Goal: Task Accomplishment & Management: Manage account settings

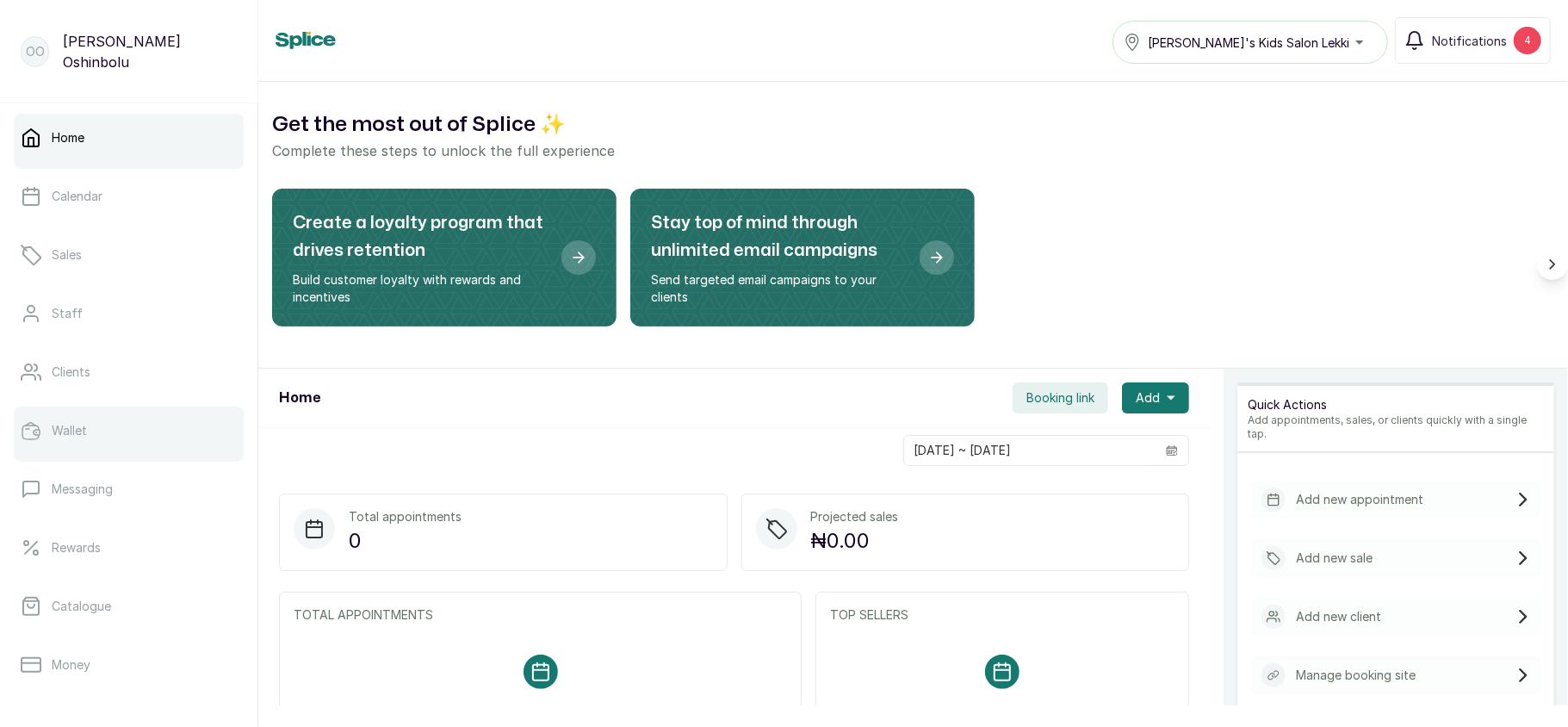
scroll to position [249, 0]
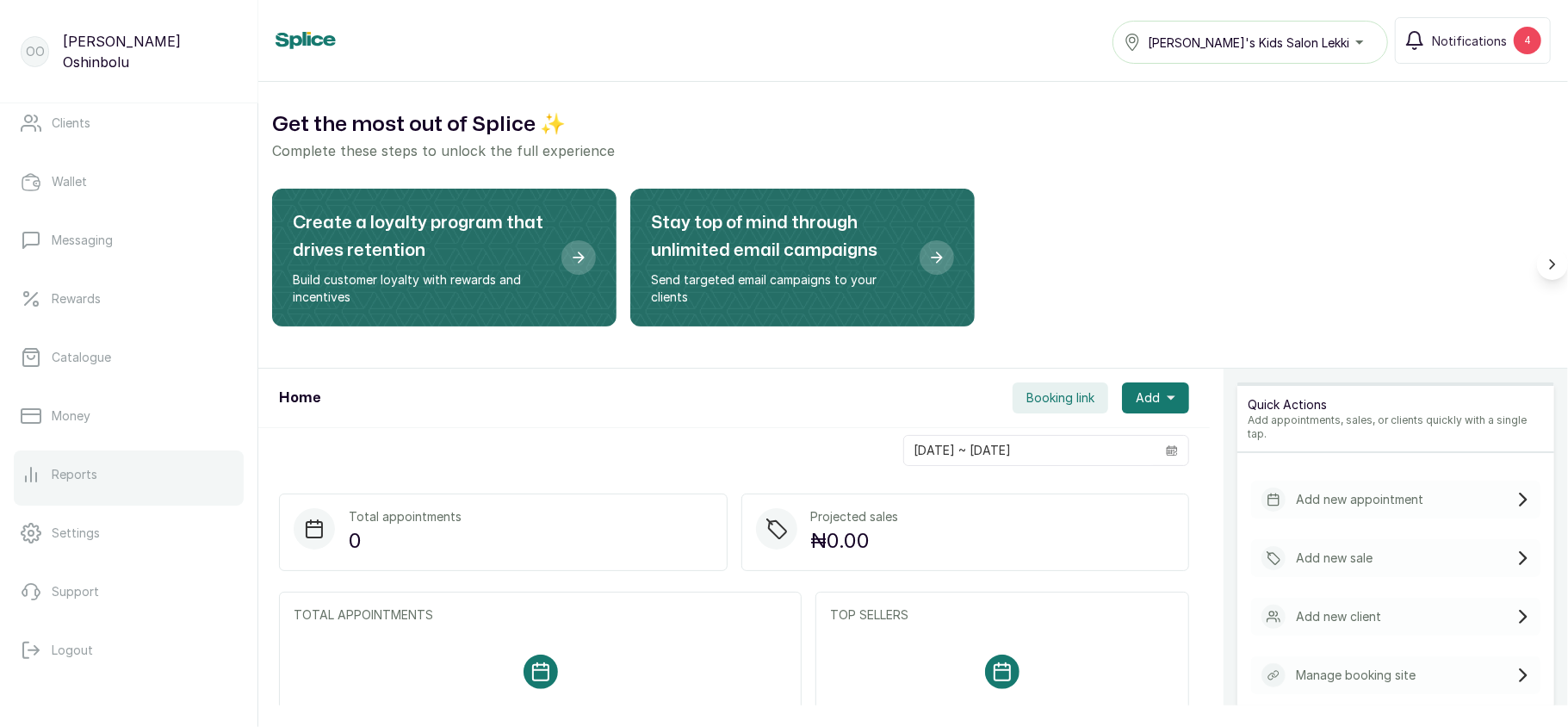
click at [93, 473] on p "Reports" at bounding box center [75, 475] width 46 height 18
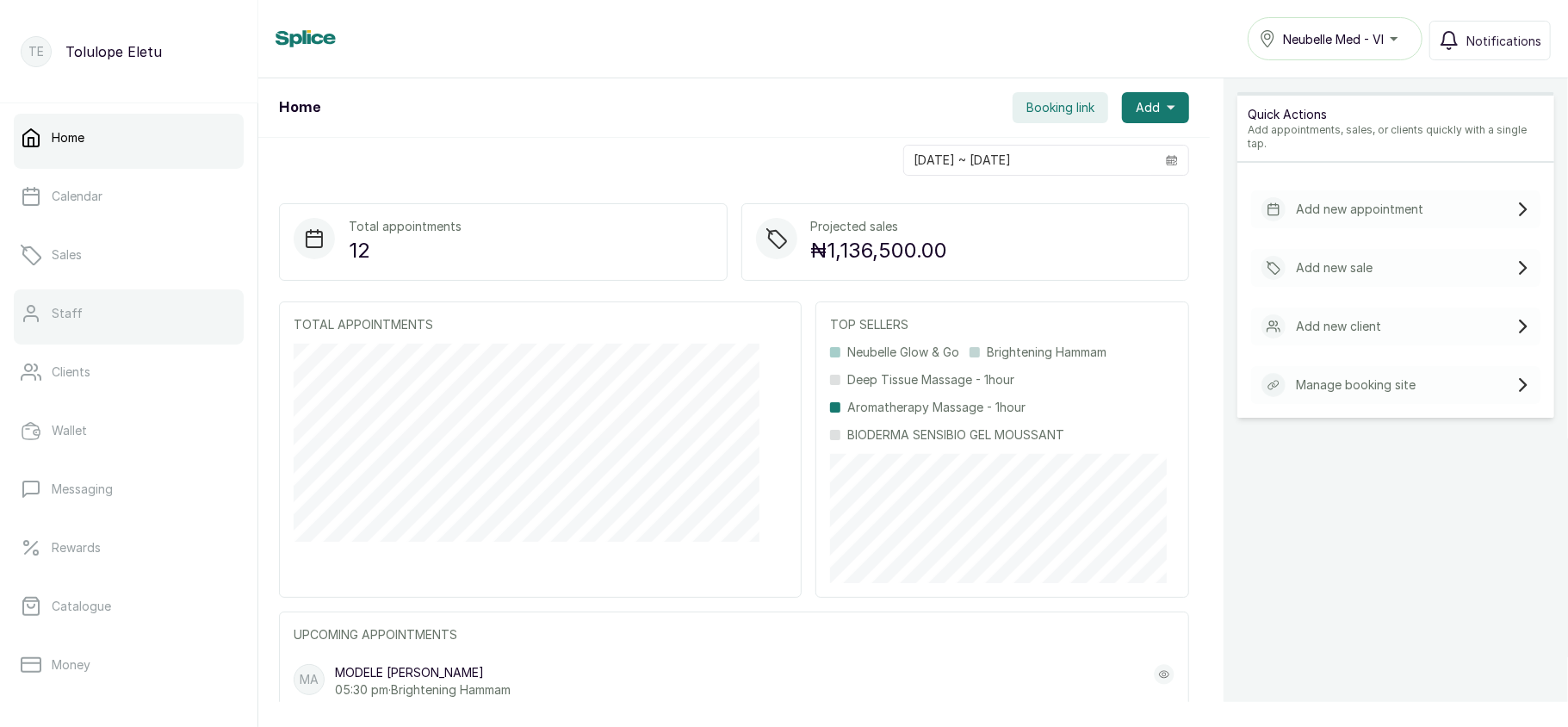
click at [131, 328] on link "Staff" at bounding box center [128, 313] width 229 height 48
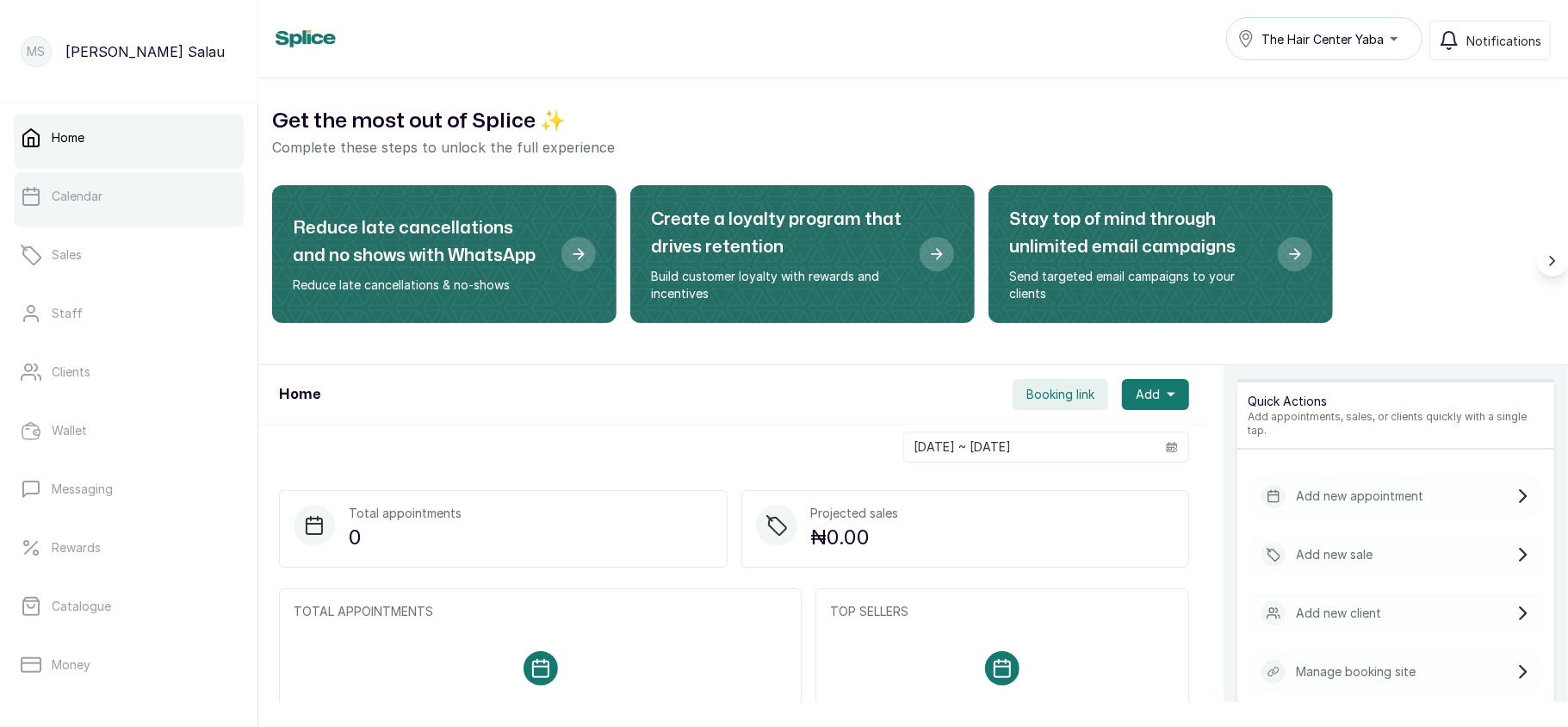
click at [158, 191] on link "Calendar" at bounding box center [128, 196] width 229 height 48
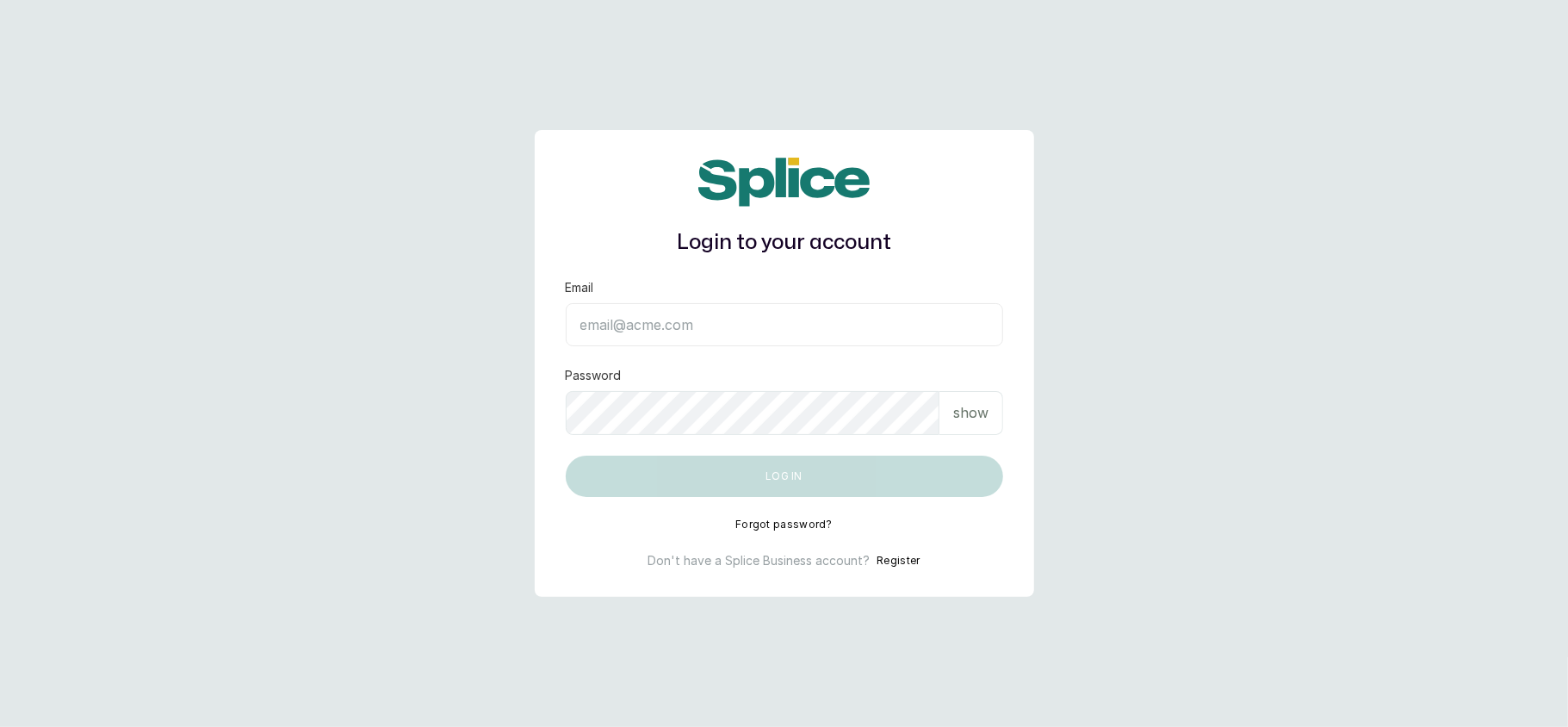
drag, startPoint x: 0, startPoint y: 0, endPoint x: 412, endPoint y: -88, distance: 421.3
click at [412, 0] on html "Login to your account Email Password show Log in Forgot password? Don't have a …" at bounding box center [784, 428] width 1568 height 856
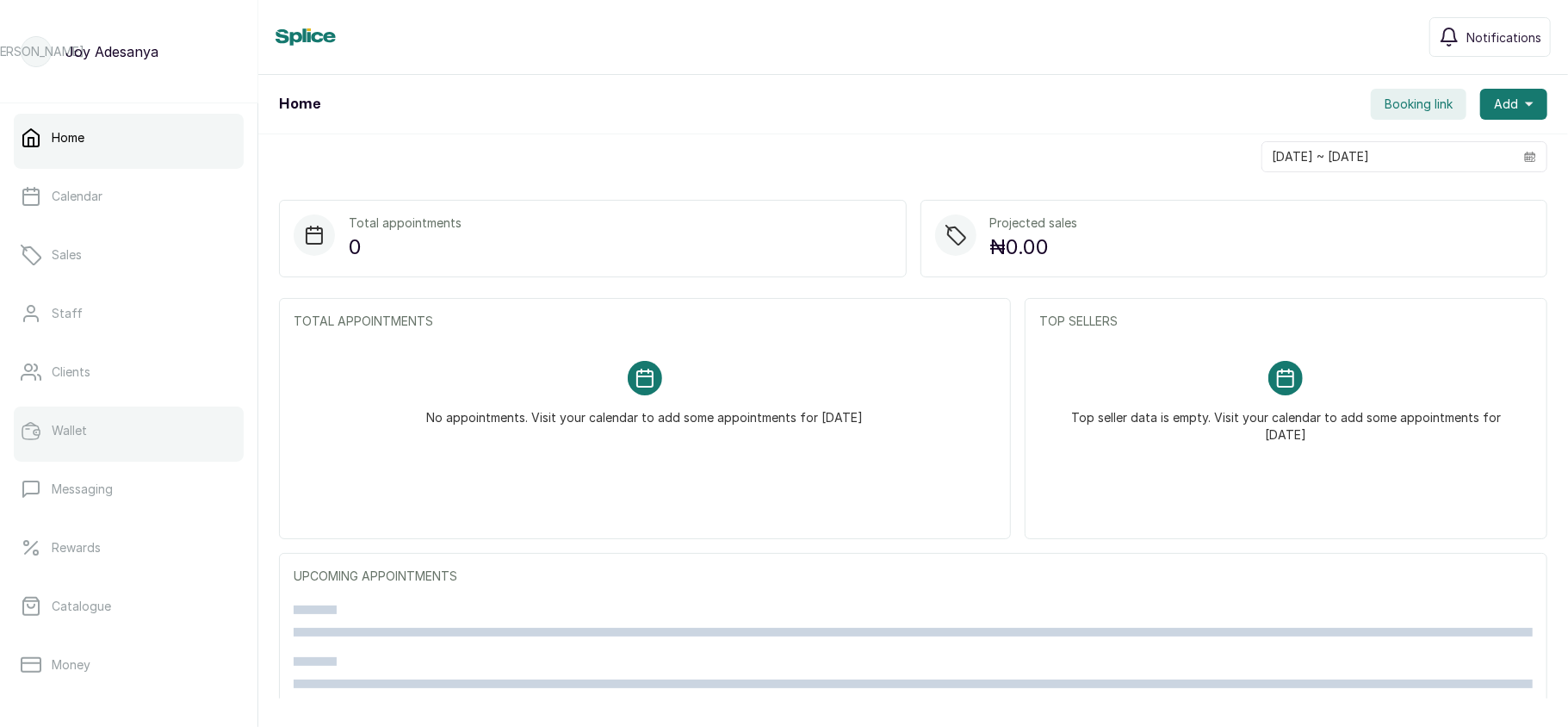
scroll to position [249, 0]
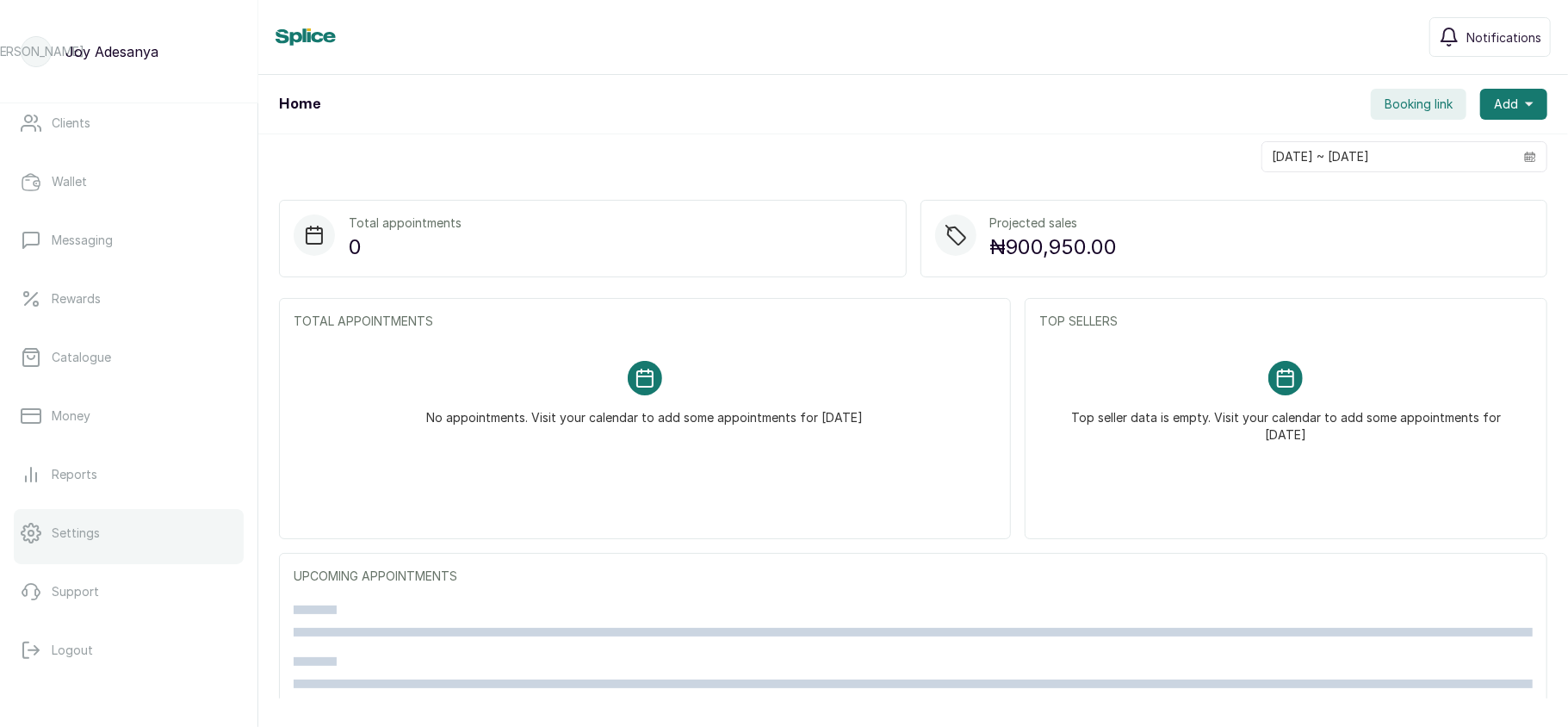
click at [90, 521] on link "Settings" at bounding box center [128, 533] width 229 height 48
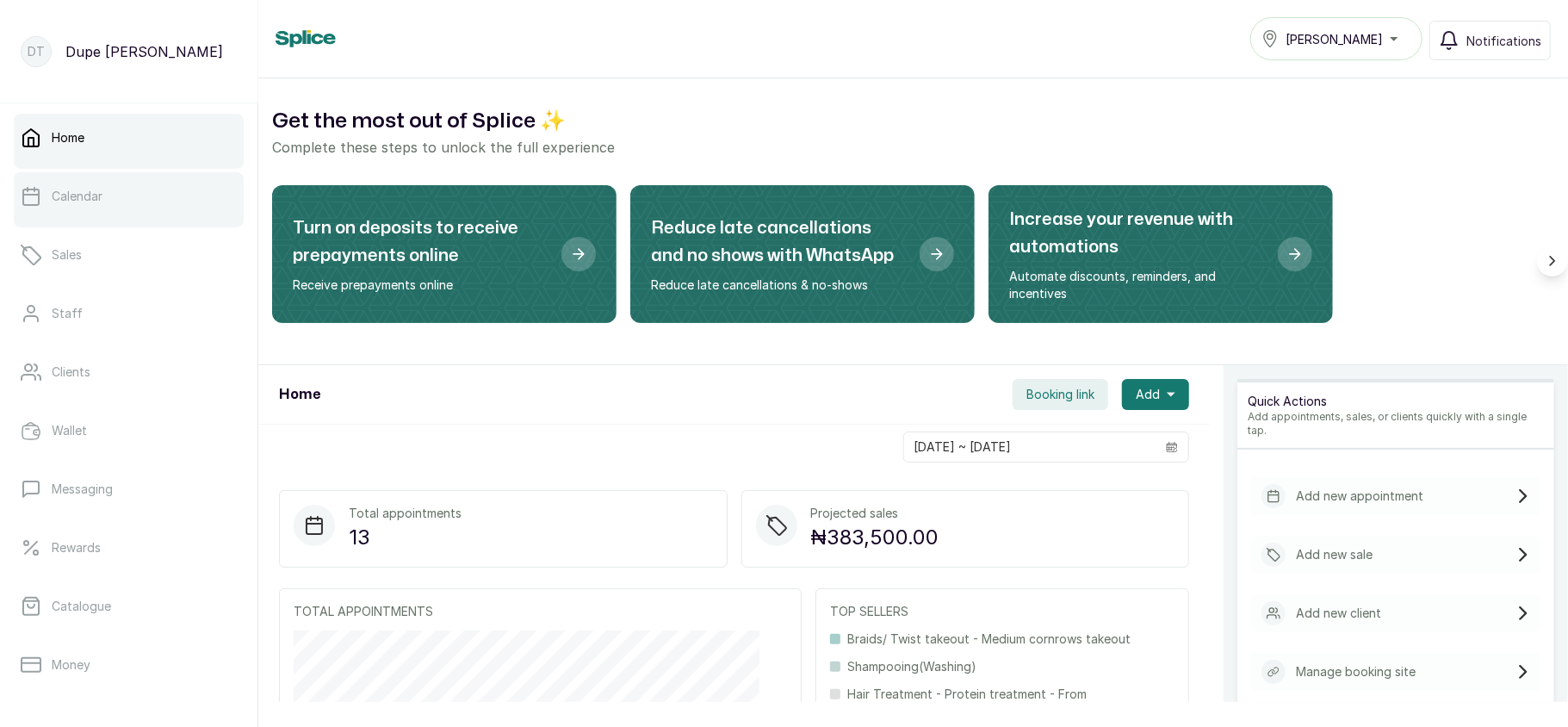
click at [111, 216] on link "Calendar" at bounding box center [128, 196] width 229 height 48
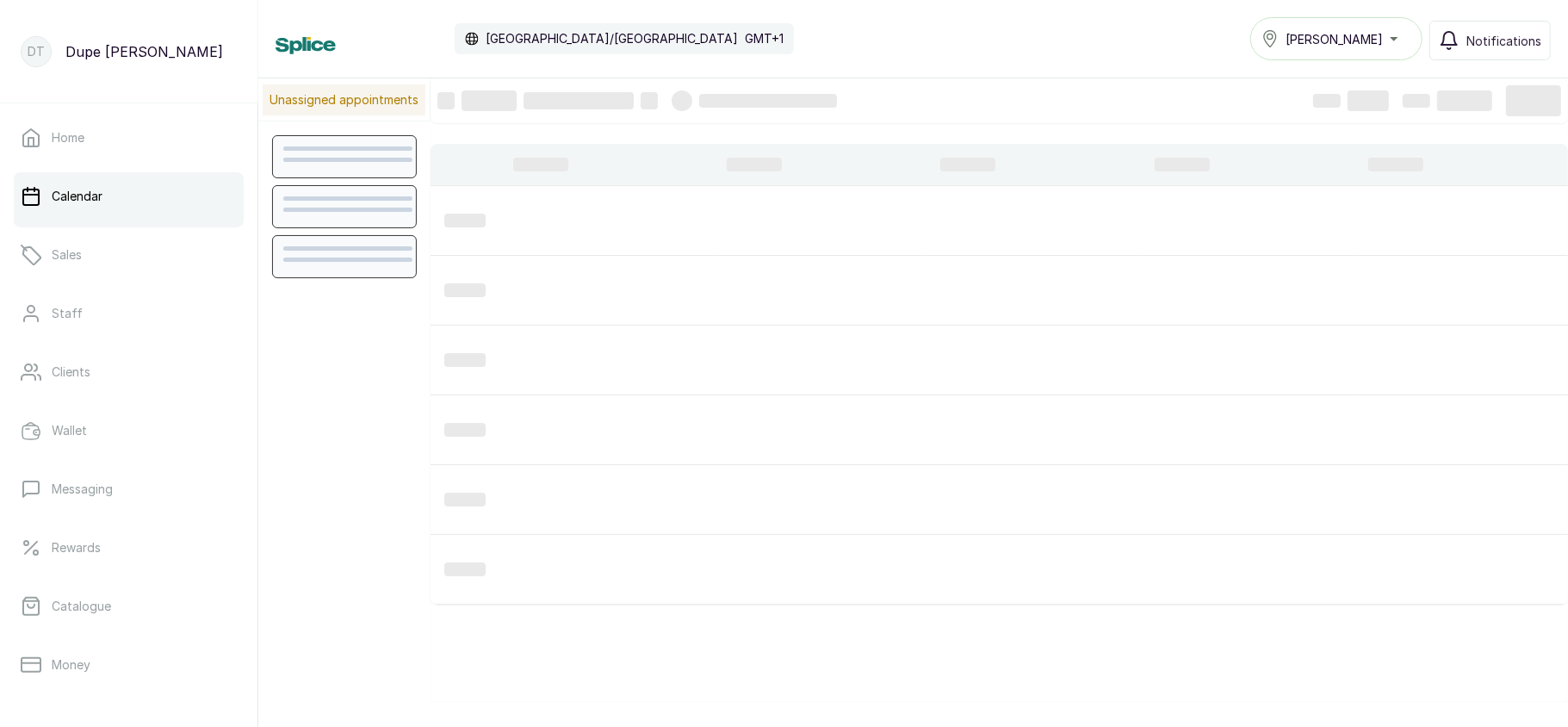
scroll to position [580, 0]
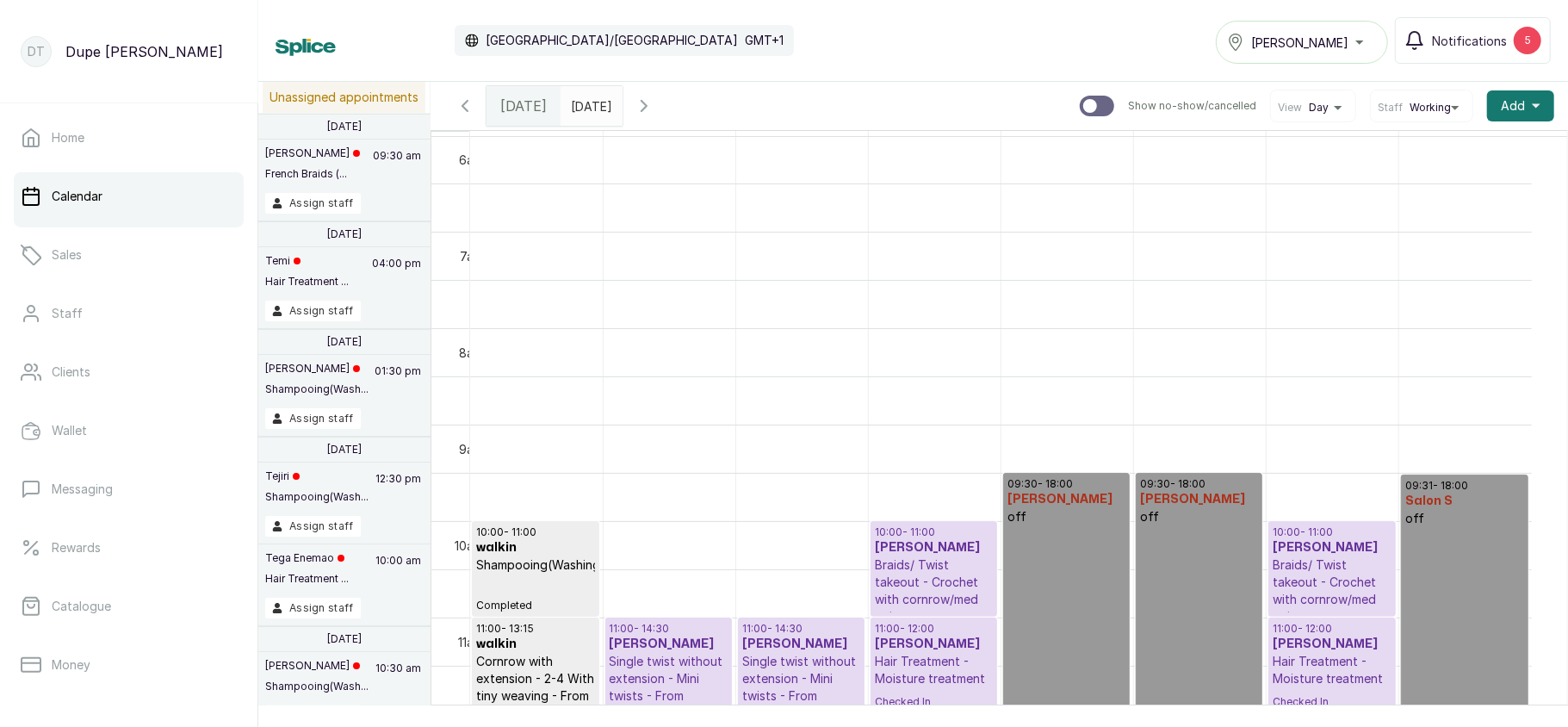
click at [622, 107] on span at bounding box center [605, 101] width 33 height 29
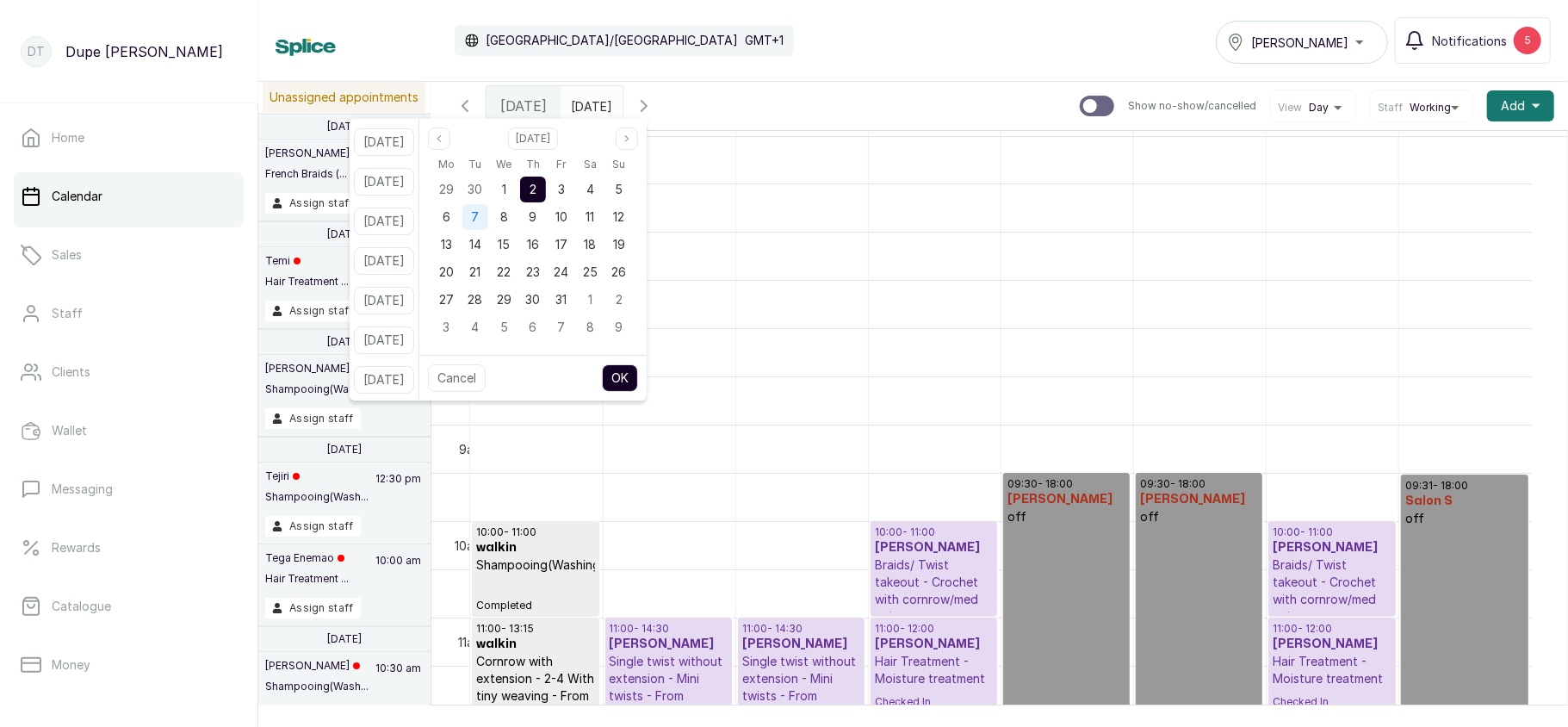
click at [479, 217] on span "7" at bounding box center [474, 217] width 7 height 15
click at [636, 374] on button "OK" at bounding box center [619, 378] width 36 height 28
type input "07/10/2025"
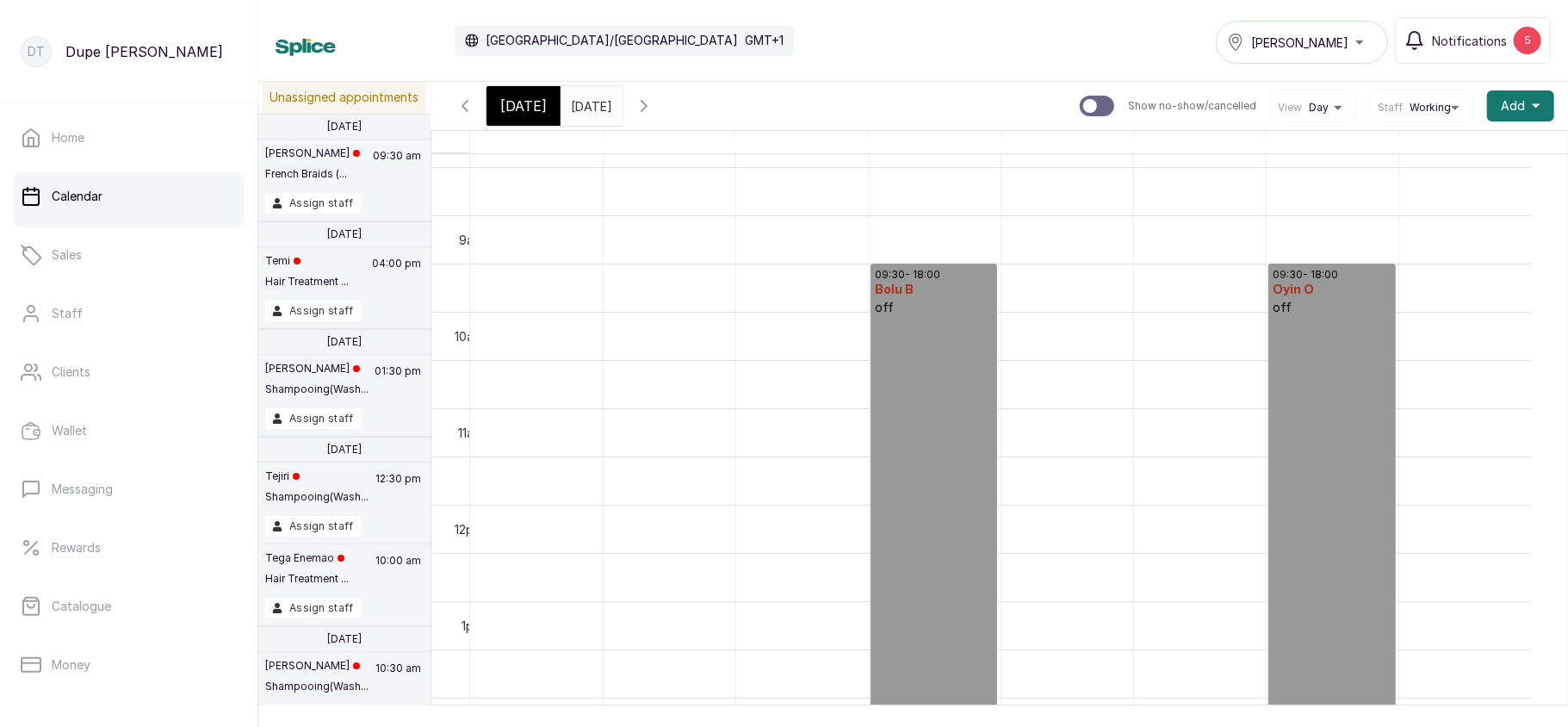
scroll to position [756, 0]
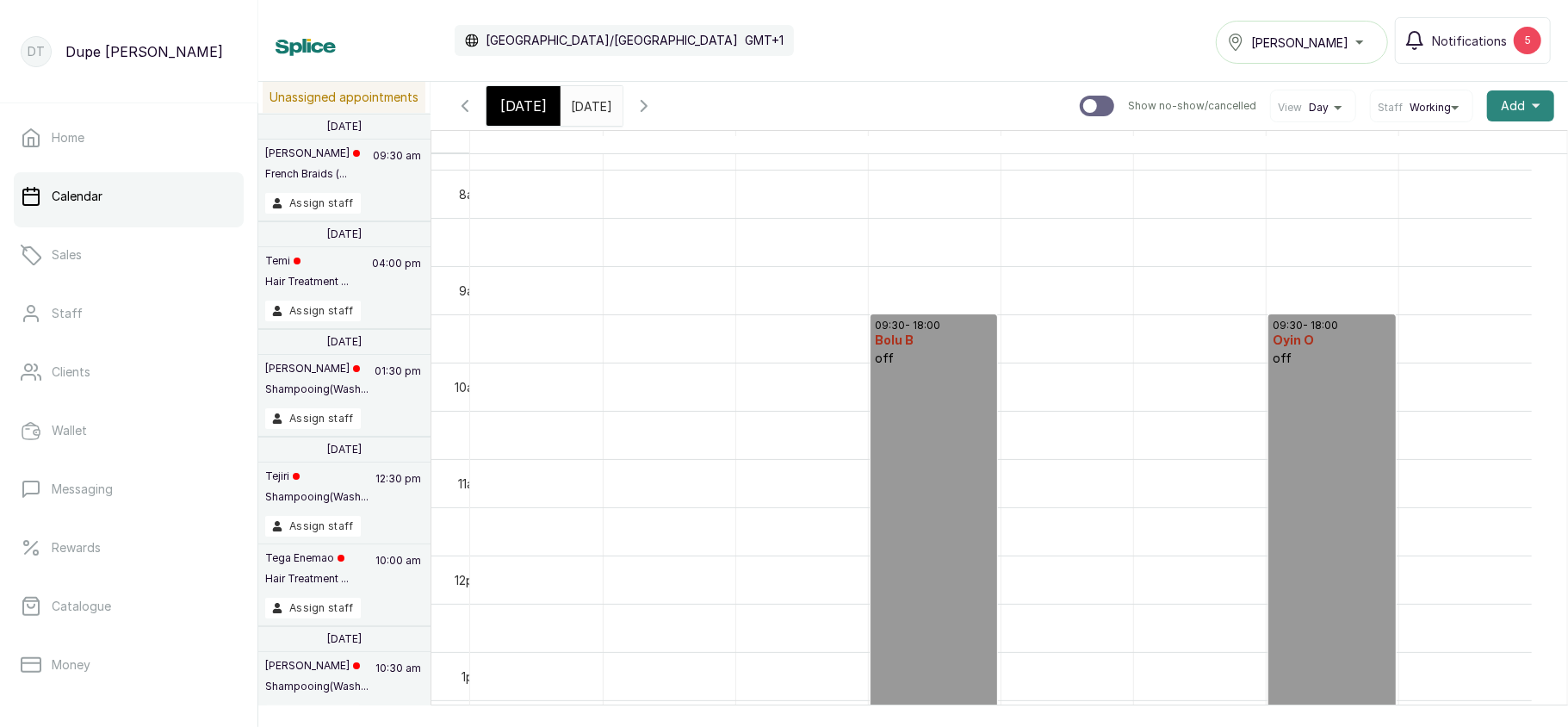
click at [1520, 100] on button "Add +" at bounding box center [1520, 106] width 67 height 31
click at [1402, 228] on span "Add Block Time" at bounding box center [1457, 221] width 165 height 20
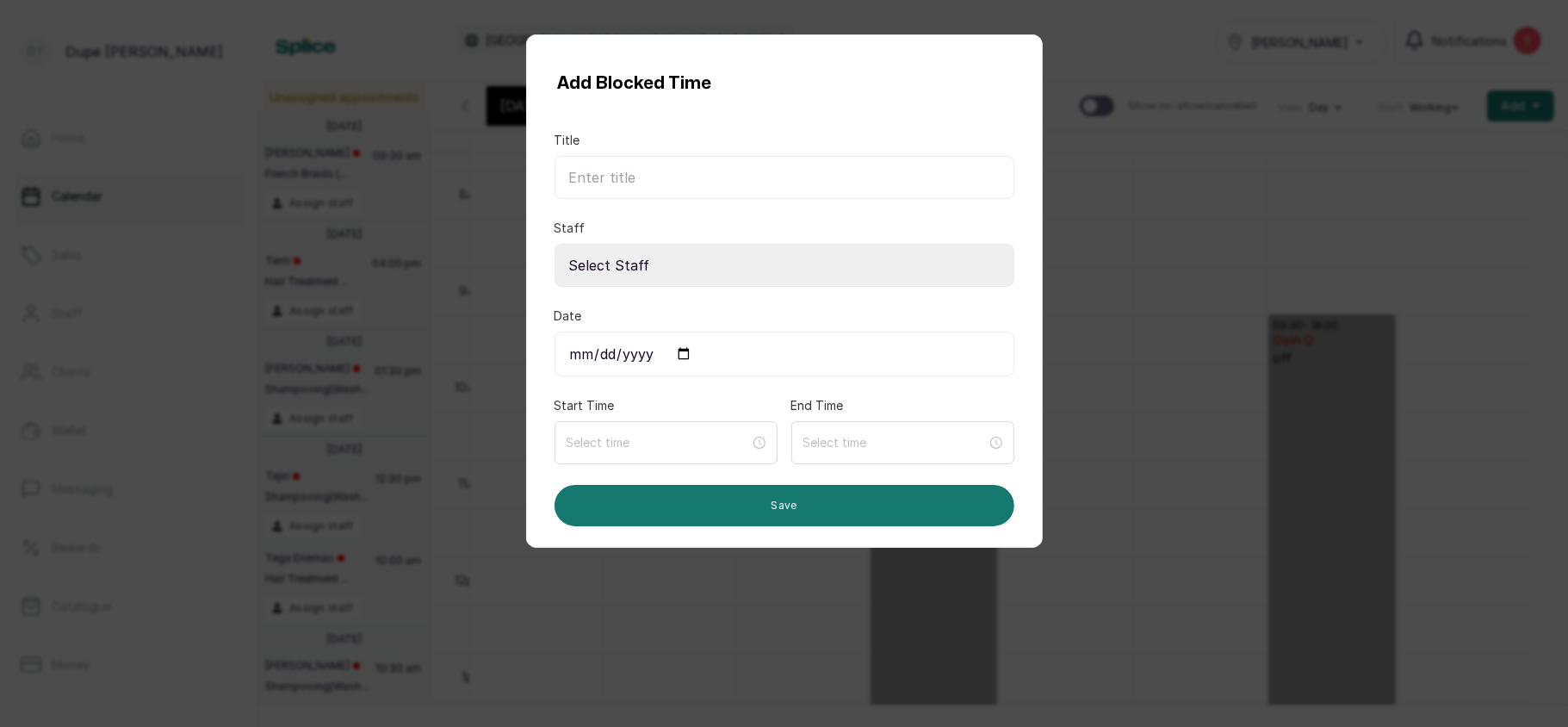
click at [1094, 282] on div "Add Blocked Time Title Staff Select Staff Salon S - Junior Hairstylist Oyin O -…" at bounding box center [784, 363] width 1568 height 727
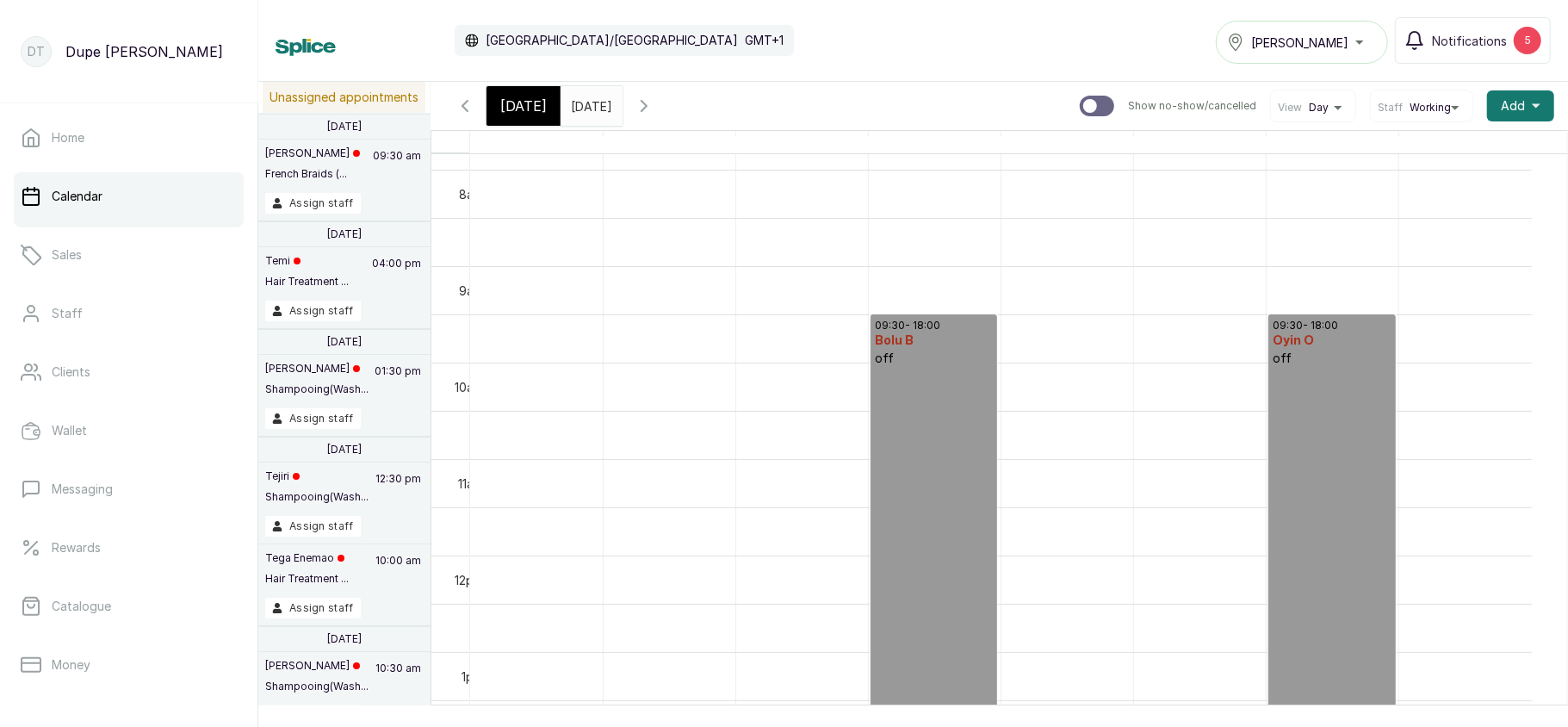
scroll to position [1025, 0]
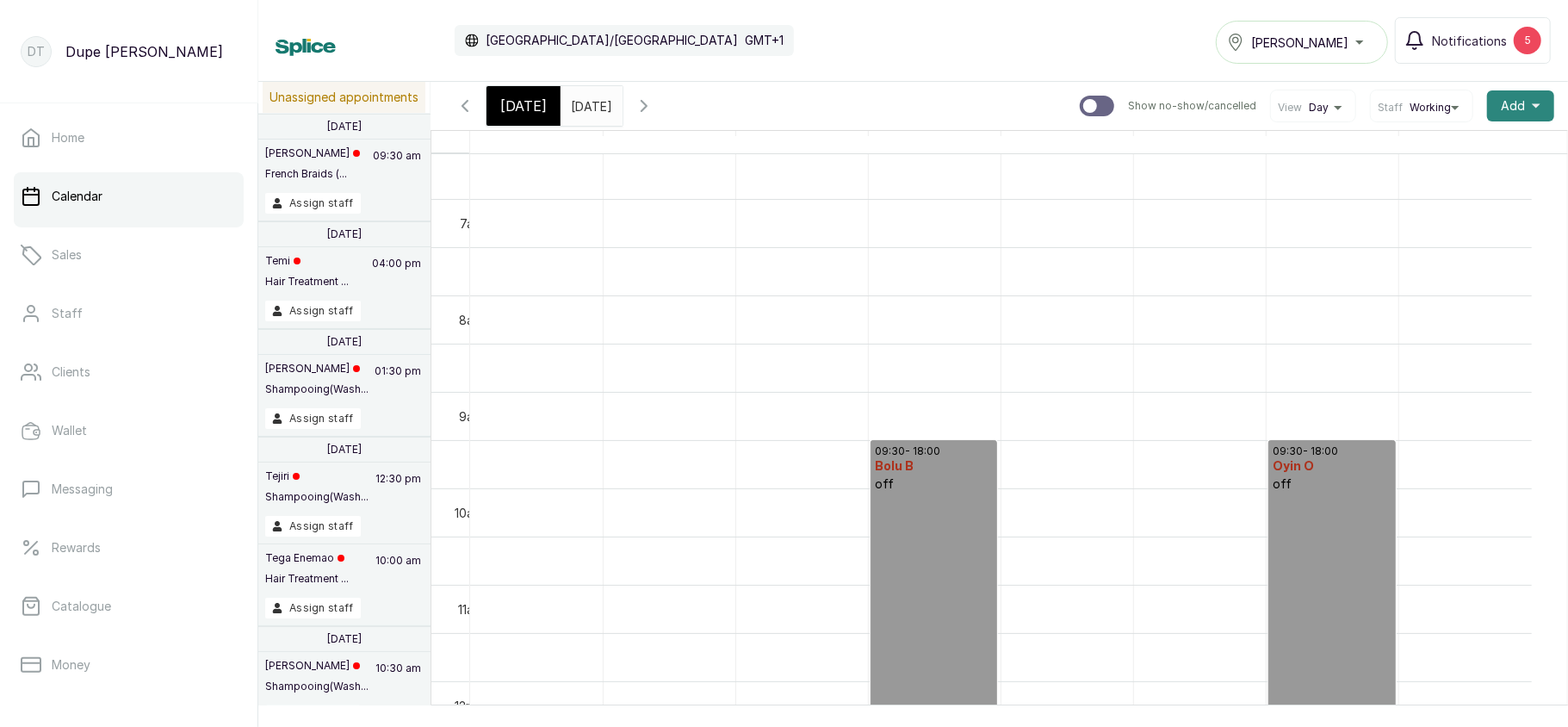
click at [1503, 99] on span "Add" at bounding box center [1513, 106] width 24 height 18
click at [1426, 218] on span "Add Block Time" at bounding box center [1457, 221] width 165 height 20
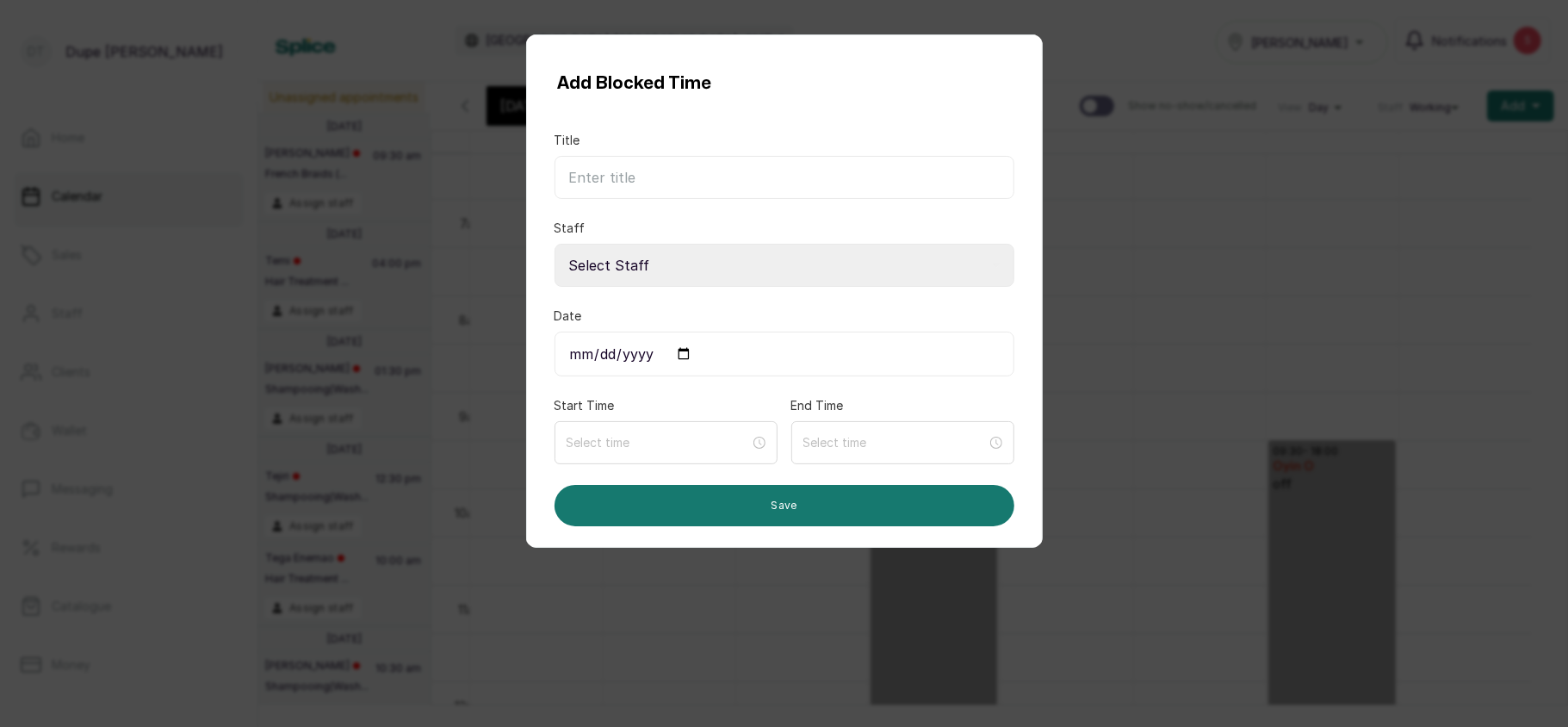
click at [678, 353] on input "Date" at bounding box center [784, 354] width 460 height 45
type input "2025-10-07"
click at [636, 281] on select "Select Staff Salon S - Junior Hairstylist Oyin O - Stylist Oriyomi O - Stylist …" at bounding box center [784, 264] width 460 height 43
select select "2f0a01e8-435f-4606-8106-1314e723e589"
click at [555, 244] on select "Select Staff Salon S - Junior Hairstylist Oyin O - Stylist Oriyomi O - Stylist …" at bounding box center [784, 264] width 460 height 43
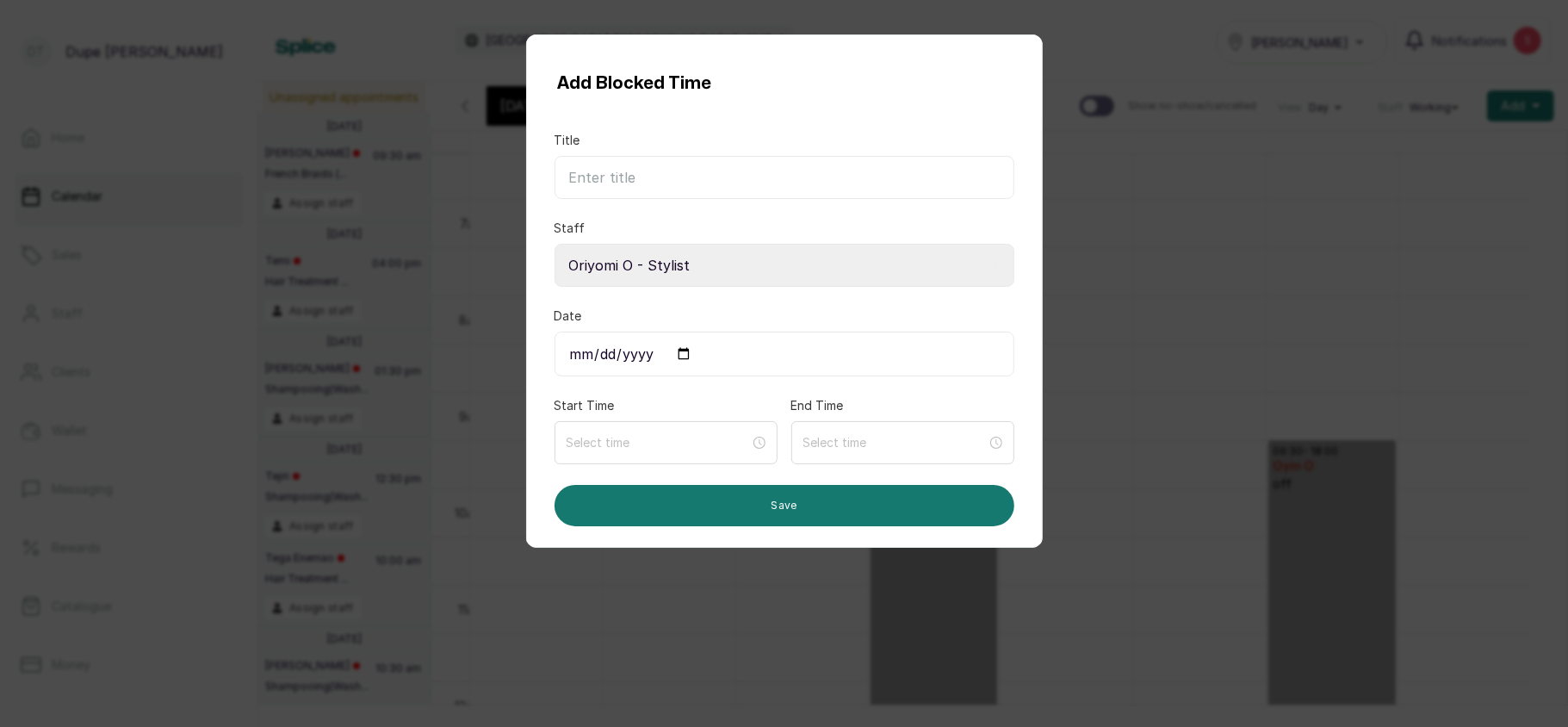
click at [659, 179] on input "Title" at bounding box center [784, 177] width 460 height 43
type input "Leave"
click at [666, 440] on input at bounding box center [658, 441] width 185 height 19
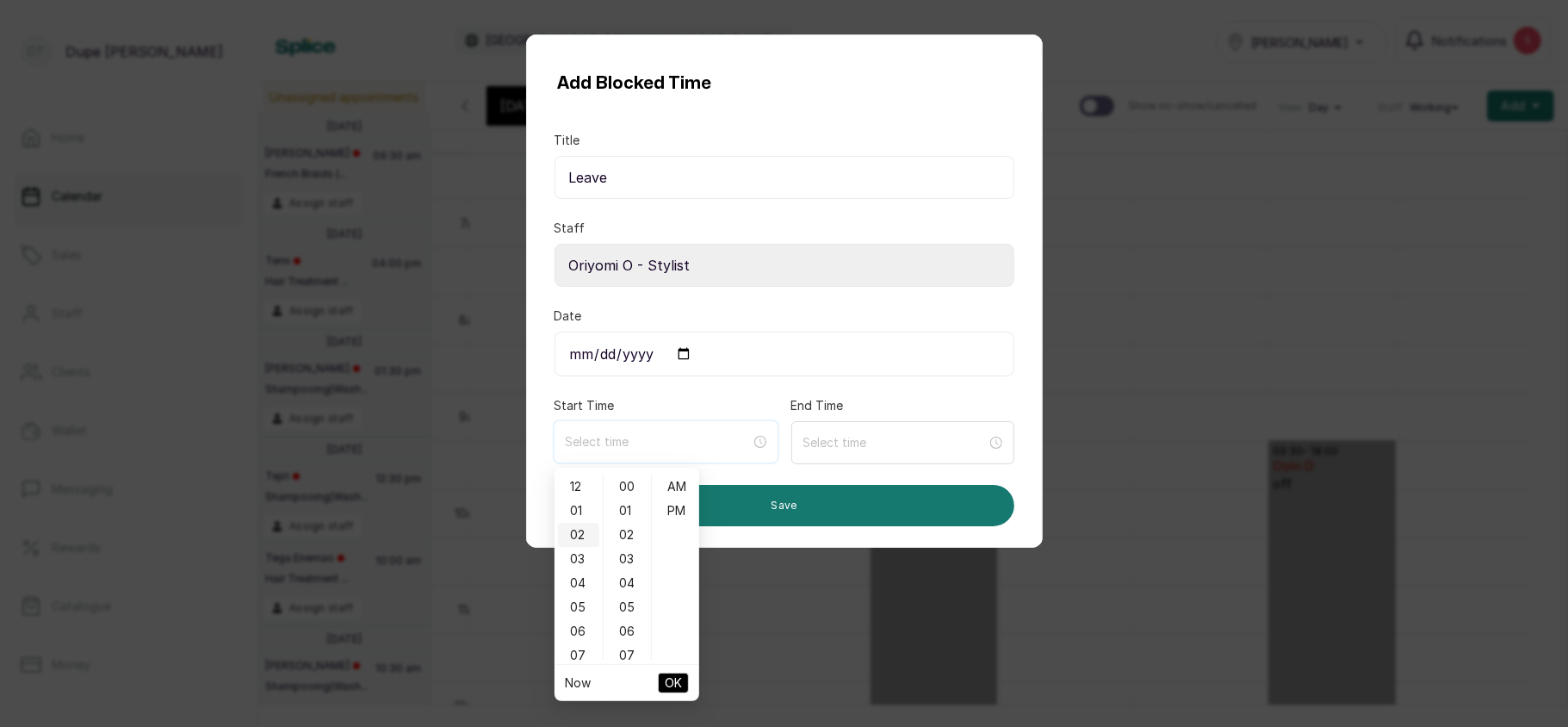
type input "12:00 am"
type input "9:00 am"
click at [583, 622] on div "09" at bounding box center [578, 627] width 41 height 24
click at [626, 532] on div "30" at bounding box center [627, 536] width 41 height 24
type input "9:30 am"
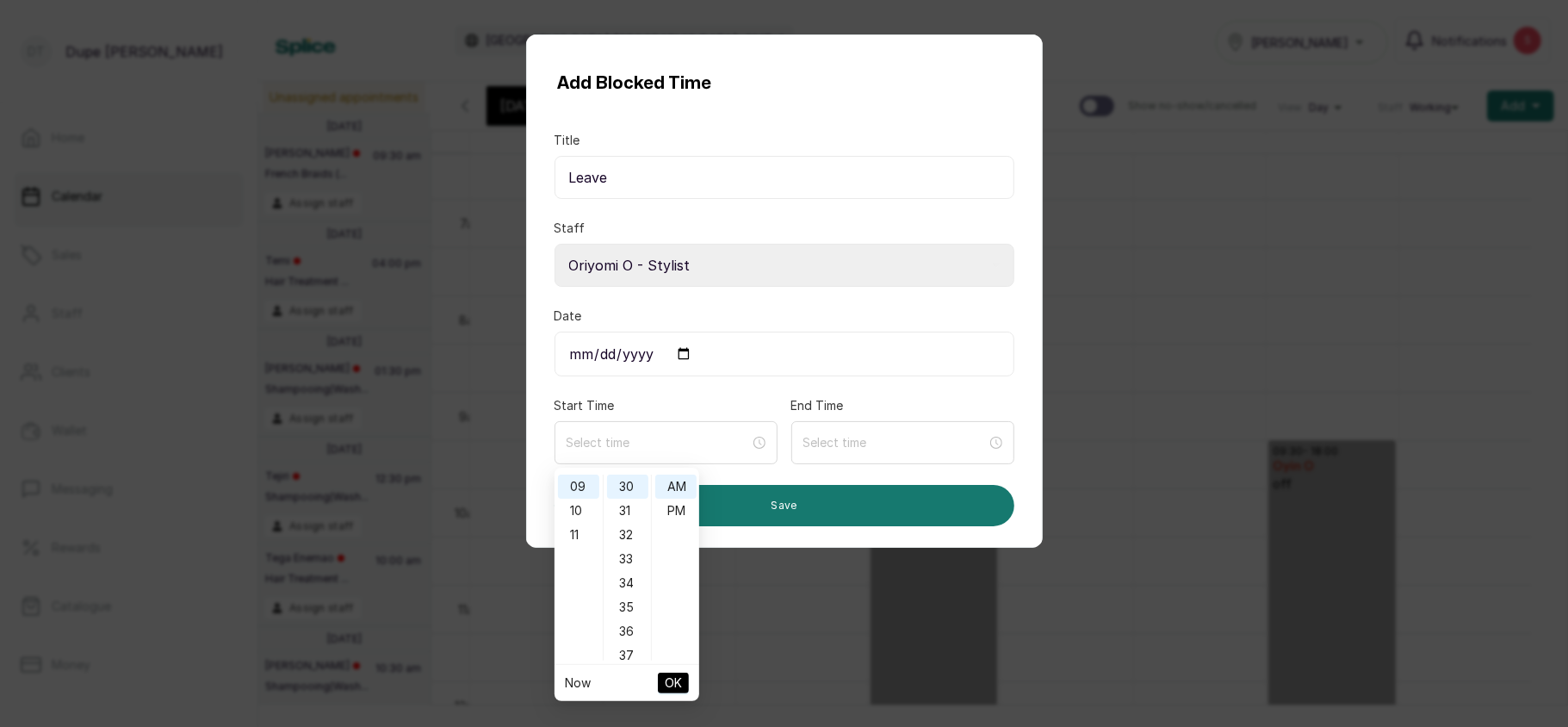
click at [496, 463] on div "Add Blocked Time Title Leave Staff Select Staff Salon S - Junior Hairstylist Oy…" at bounding box center [784, 363] width 1568 height 727
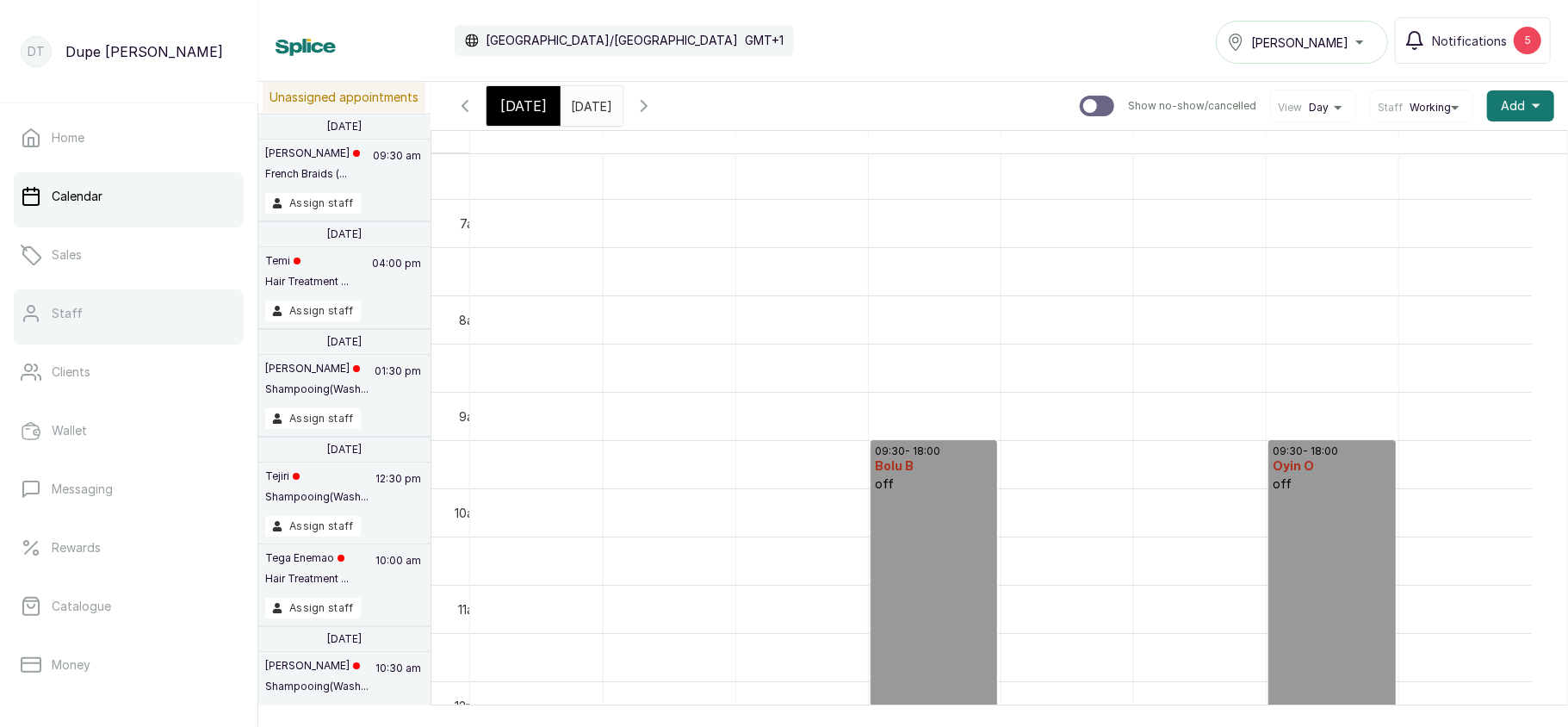
click at [139, 309] on link "Staff" at bounding box center [128, 313] width 229 height 48
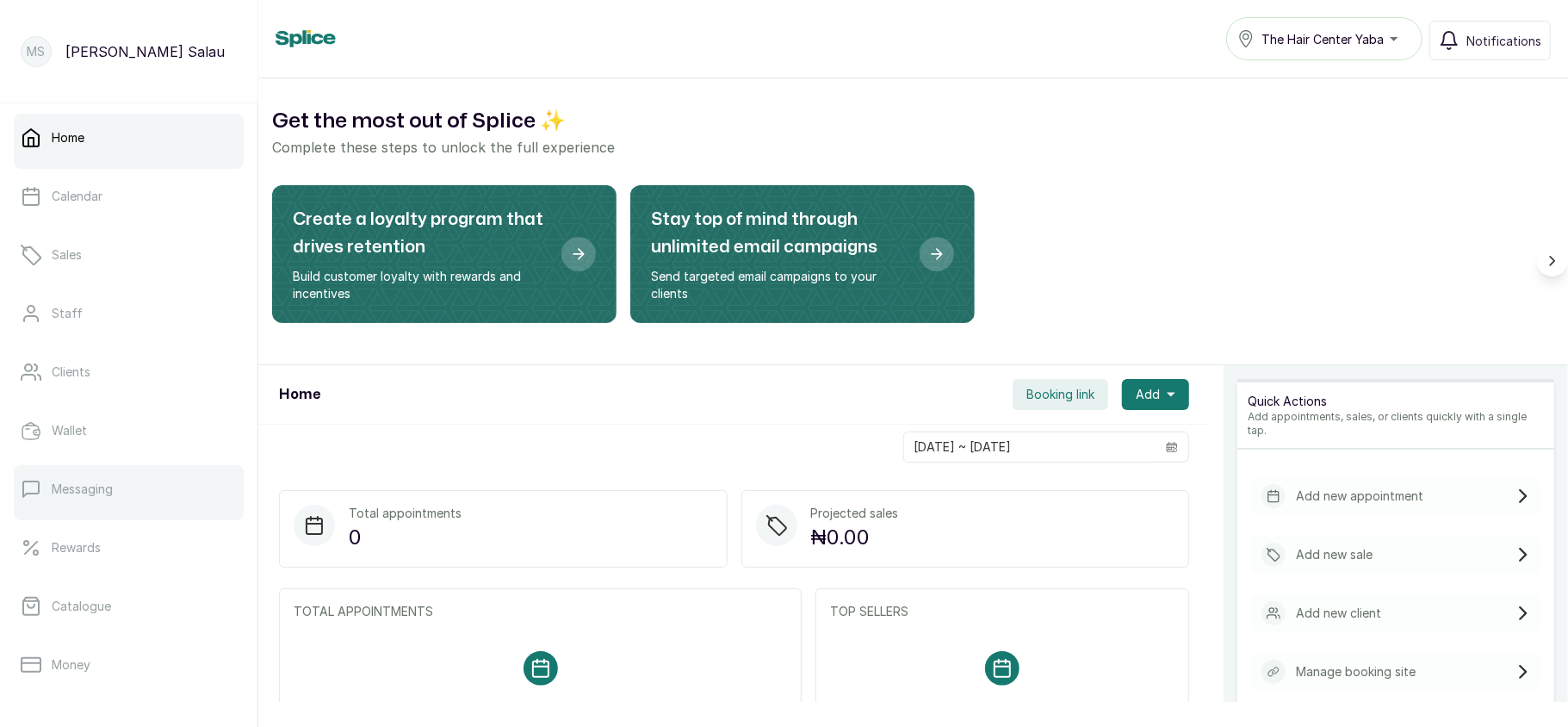
click at [95, 500] on link "Messaging" at bounding box center [128, 489] width 229 height 48
